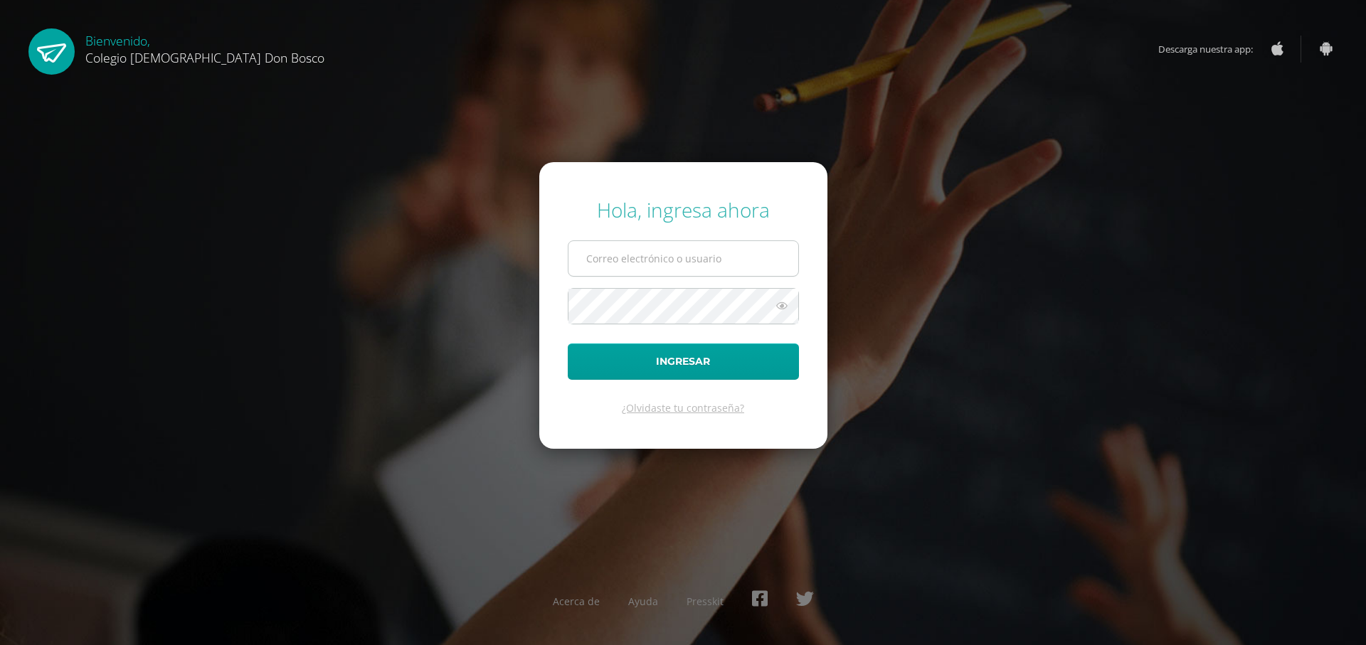
click at [762, 251] on input "text" at bounding box center [683, 258] width 230 height 35
type input "r"
type input "[PERSON_NAME][EMAIL_ADDRESS][DOMAIN_NAME]"
click at [568, 344] on button "Ingresar" at bounding box center [683, 362] width 231 height 36
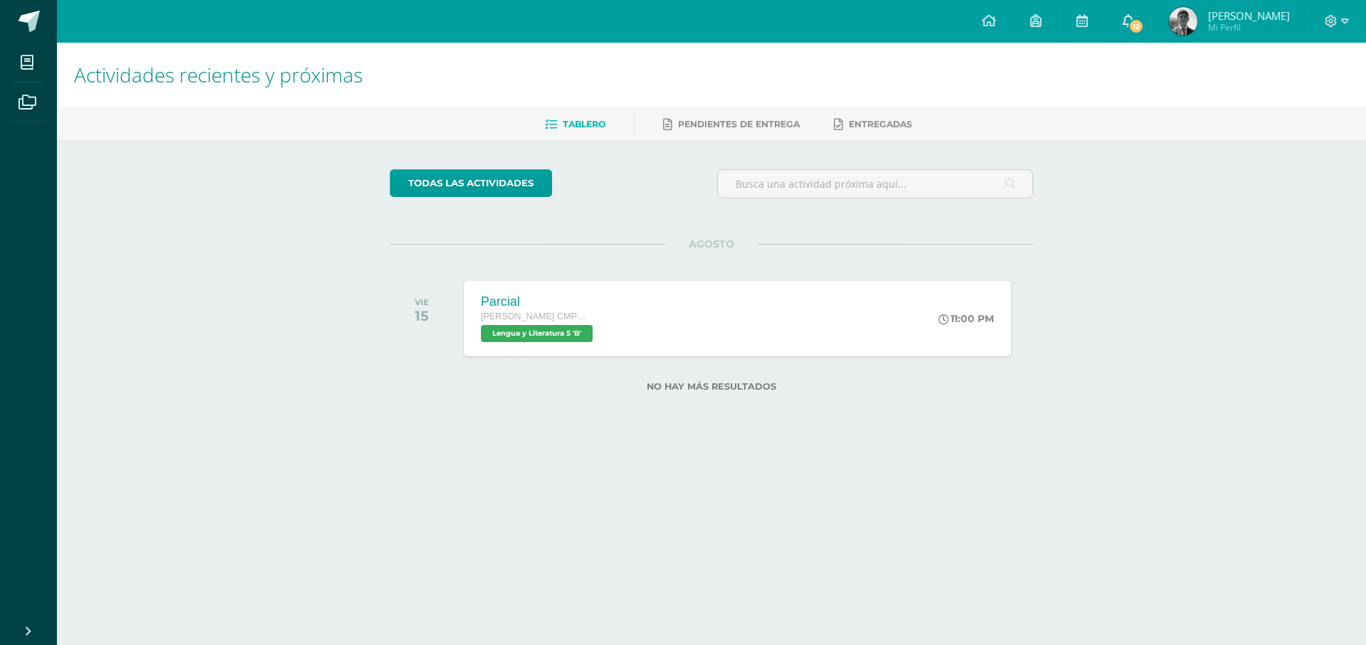
click at [1144, 20] on span "12" at bounding box center [1136, 26] width 16 height 16
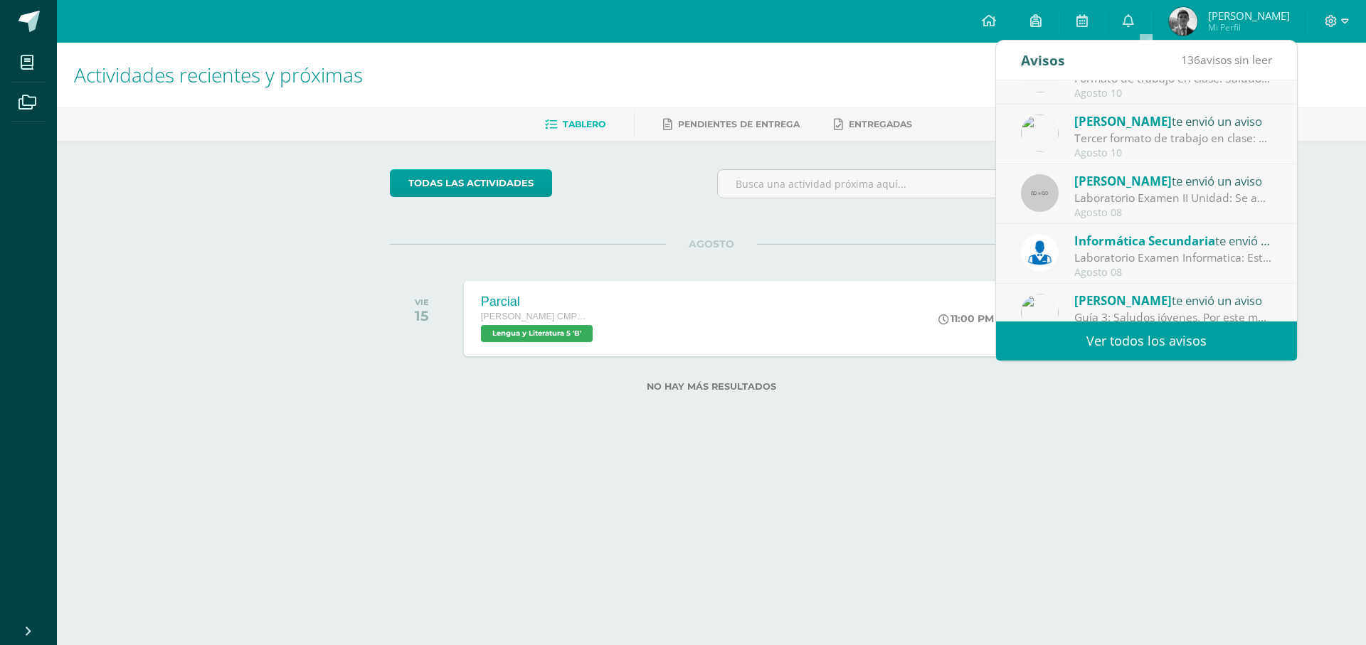
scroll to position [237, 0]
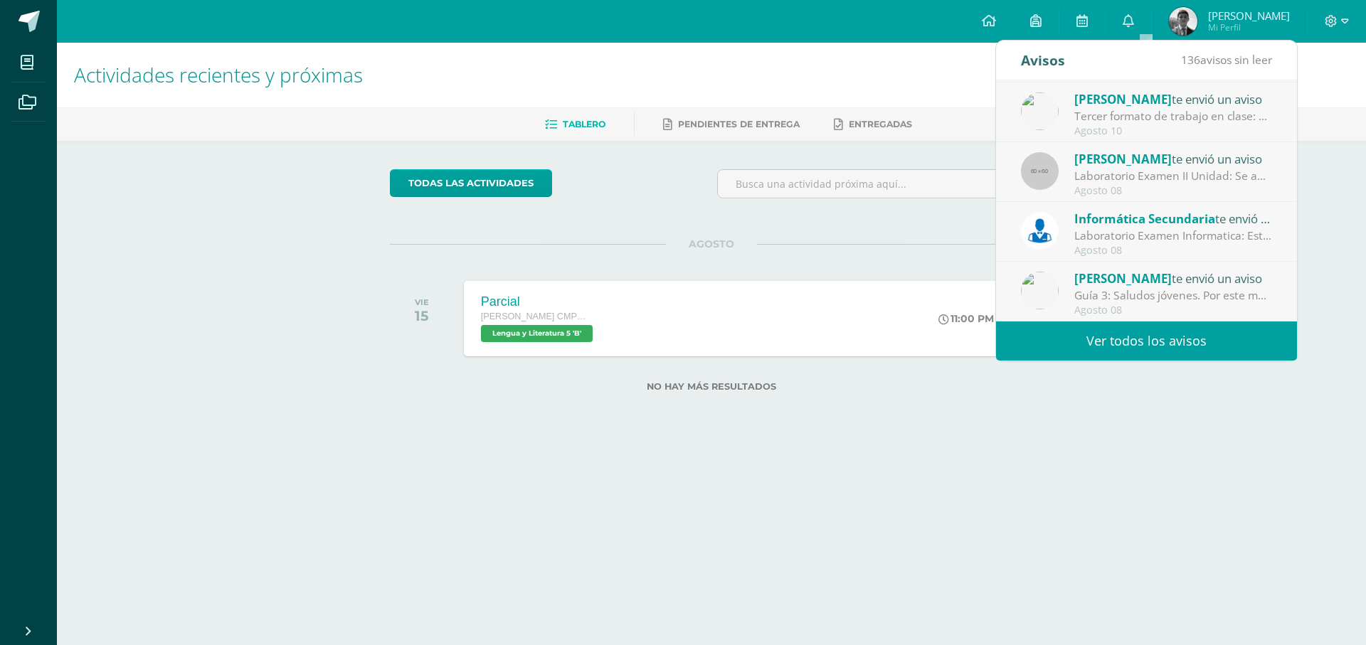
click at [1128, 227] on div "Informática Secundaria te envió un aviso" at bounding box center [1173, 218] width 198 height 18
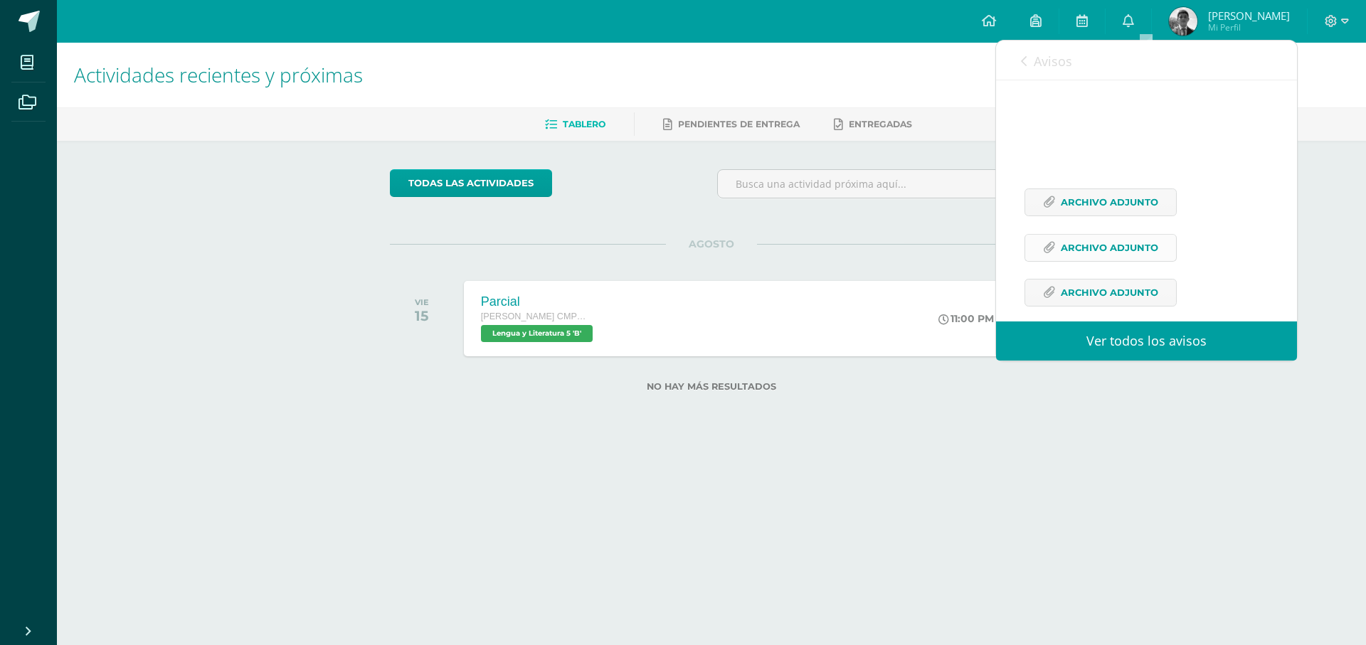
scroll to position [265, 0]
